Goal: Find specific page/section: Find specific page/section

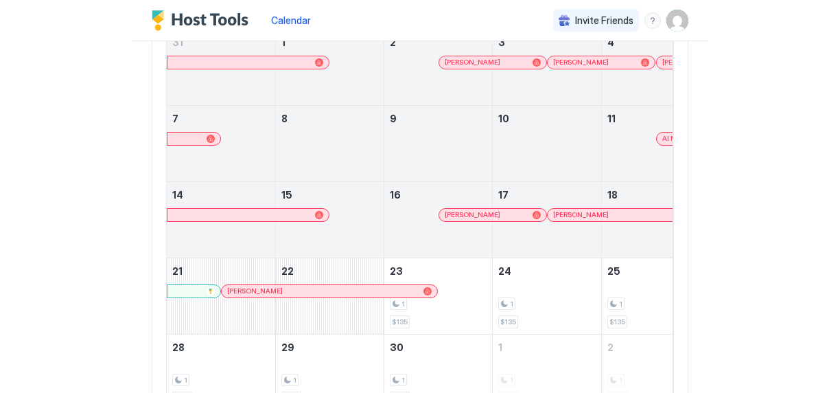
scroll to position [160, 0]
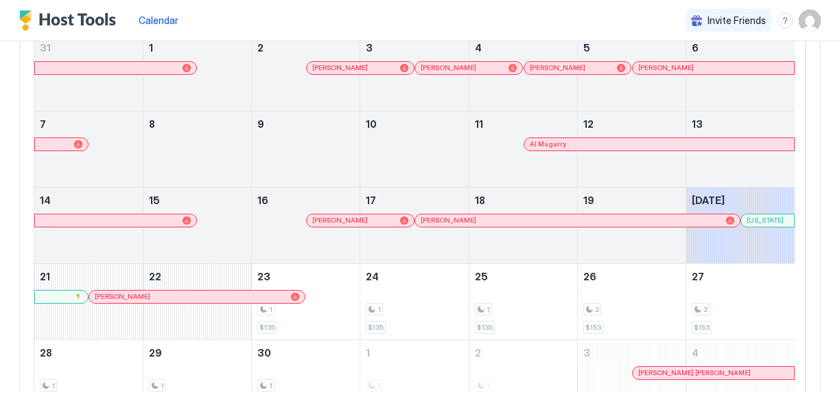
drag, startPoint x: 93, startPoint y: 17, endPoint x: 299, endPoint y: 34, distance: 206.6
click at [299, 34] on div "Calendar Invite Friends LT" at bounding box center [420, 20] width 840 height 41
click at [155, 9] on div "Calendar" at bounding box center [158, 20] width 51 height 25
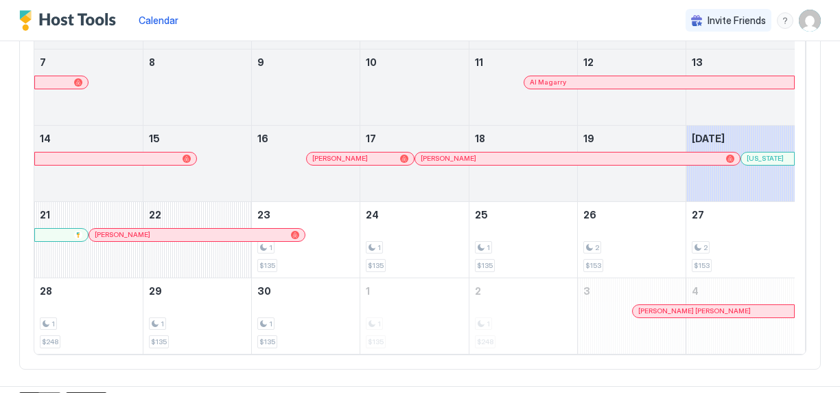
scroll to position [239, 0]
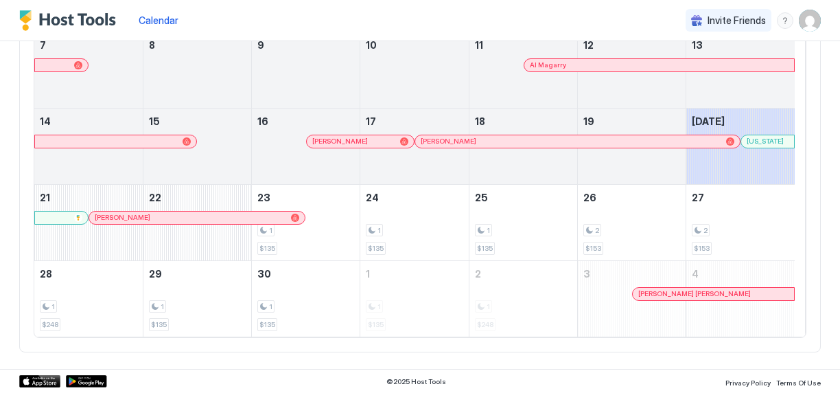
drag, startPoint x: 154, startPoint y: 0, endPoint x: 457, endPoint y: 32, distance: 304.3
click at [457, 32] on div "Calendar Invite Friends LT" at bounding box center [420, 20] width 840 height 41
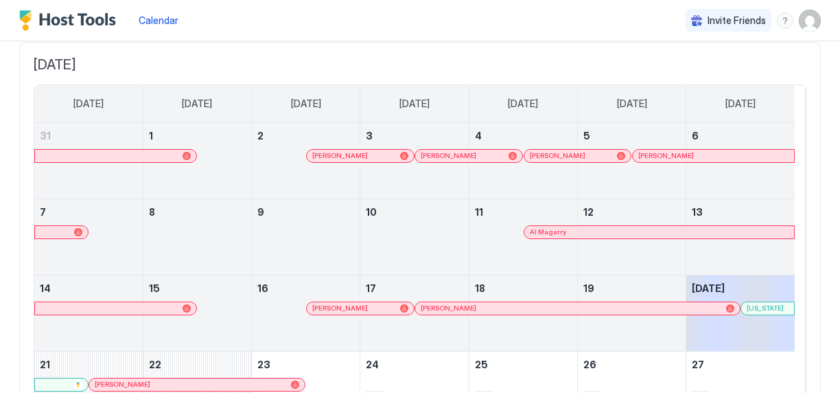
scroll to position [73, 0]
click at [69, 23] on img "Host Tools Logo" at bounding box center [70, 20] width 103 height 21
click at [778, 22] on div "menu" at bounding box center [785, 20] width 16 height 16
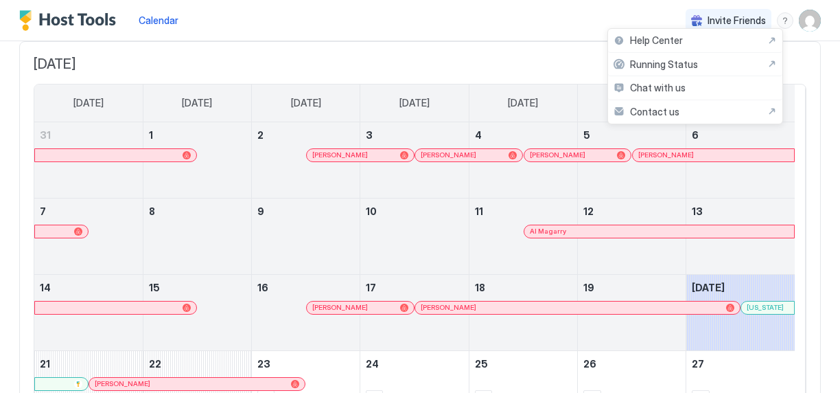
click at [69, 18] on div at bounding box center [420, 196] width 840 height 393
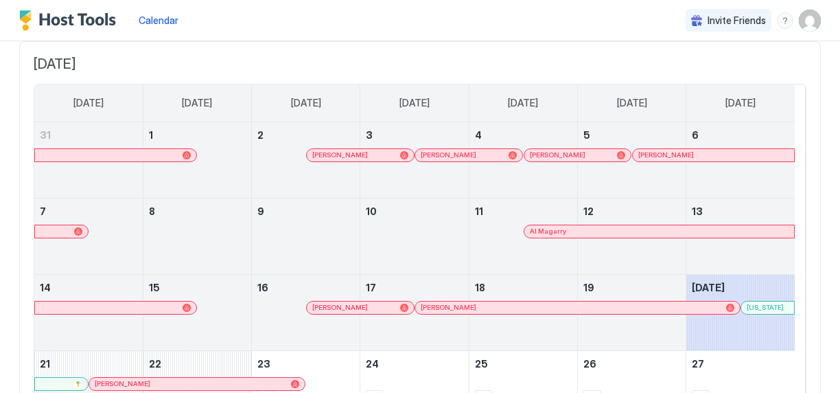
click at [14, 16] on div "Calendar Invite Friends LT" at bounding box center [420, 20] width 840 height 41
click at [25, 16] on img "Host Tools Logo" at bounding box center [70, 20] width 103 height 21
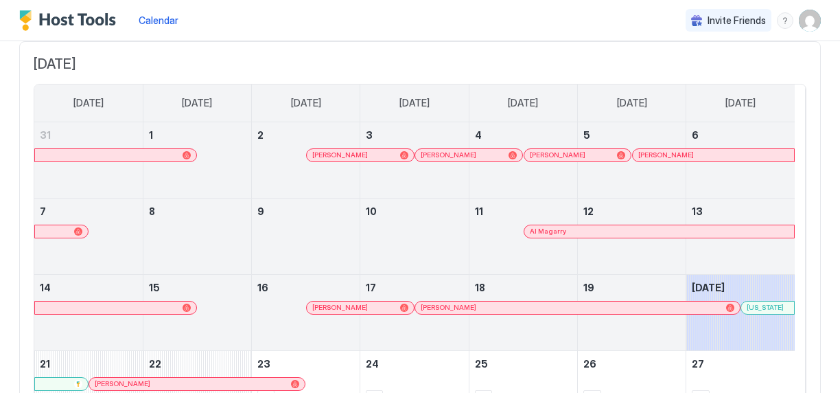
click at [25, 16] on img "Host Tools Logo" at bounding box center [70, 20] width 103 height 21
click at [463, 303] on div at bounding box center [462, 307] width 11 height 11
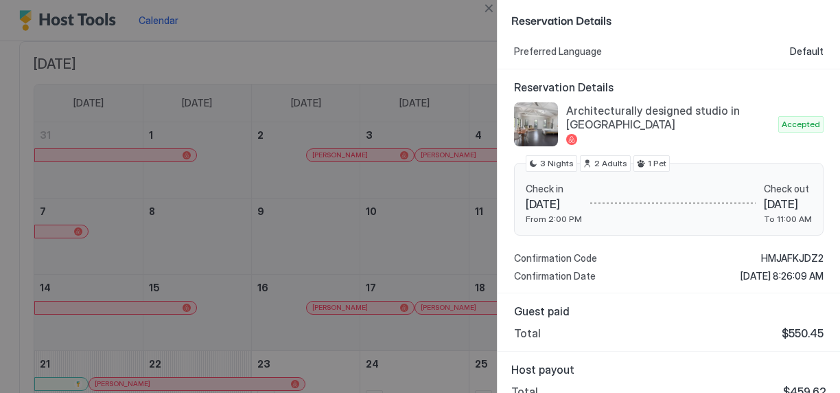
scroll to position [99, 0]
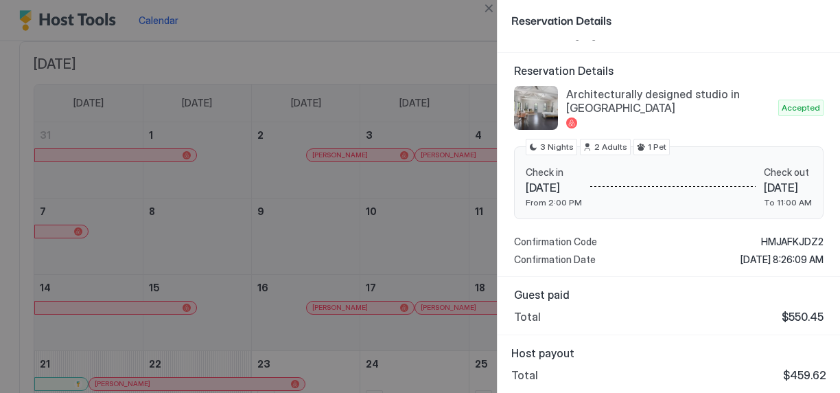
drag, startPoint x: 838, startPoint y: 384, endPoint x: 706, endPoint y: 14, distance: 392.3
click at [706, 14] on span "Reservation Details" at bounding box center [667, 19] width 312 height 17
click at [447, 21] on div at bounding box center [420, 196] width 840 height 393
click at [485, 9] on button "Close" at bounding box center [488, 8] width 16 height 16
